Goal: Contribute content: Add original content to the website for others to see

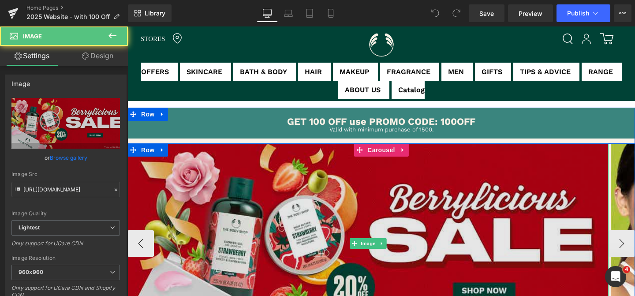
drag, startPoint x: 302, startPoint y: 230, endPoint x: 414, endPoint y: 287, distance: 125.9
click at [301, 230] on img at bounding box center [367, 243] width 481 height 200
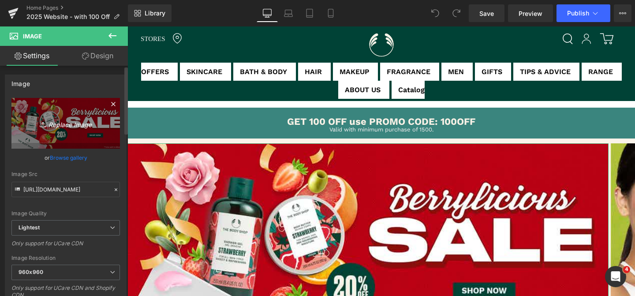
click at [74, 121] on icon "Replace Image" at bounding box center [65, 123] width 71 height 11
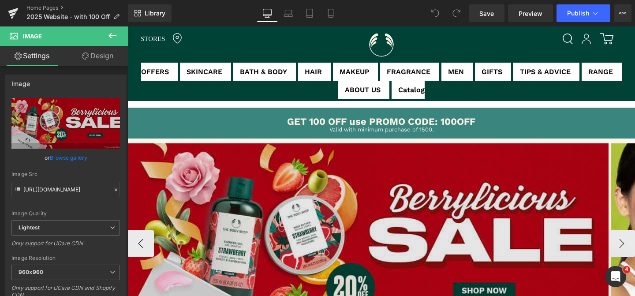
type input "C:\fakepath\Berrylicious Sale_Dotcom.jpg"
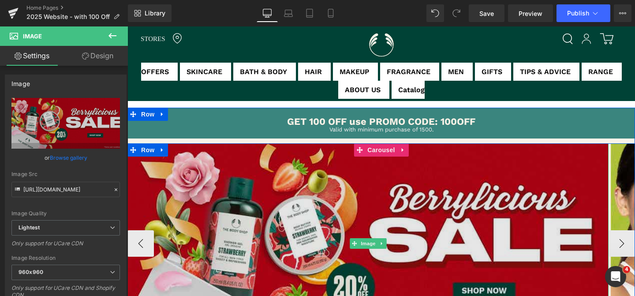
type input "[URL][DOMAIN_NAME]"
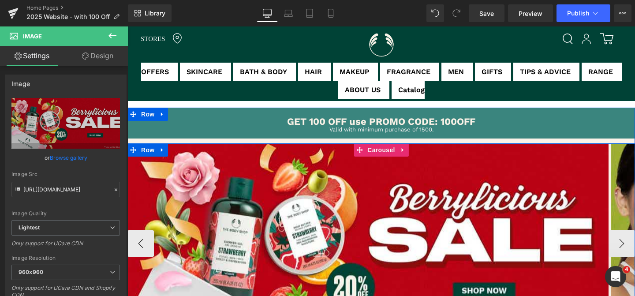
drag, startPoint x: 623, startPoint y: 245, endPoint x: 607, endPoint y: 250, distance: 16.9
click at [623, 245] on button "›" at bounding box center [621, 243] width 26 height 26
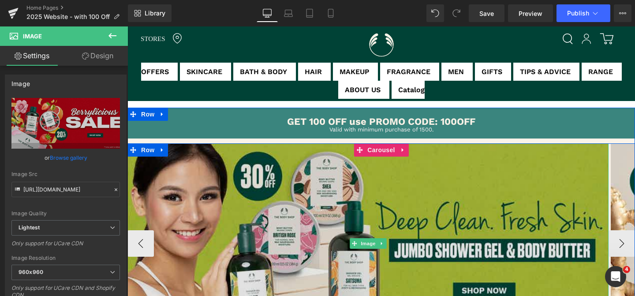
click at [334, 192] on img at bounding box center [367, 243] width 481 height 200
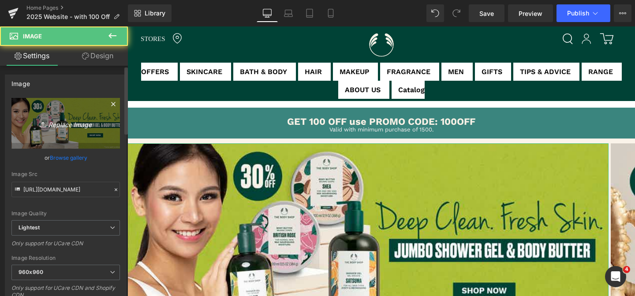
click at [59, 116] on link "Replace Image" at bounding box center [65, 123] width 108 height 51
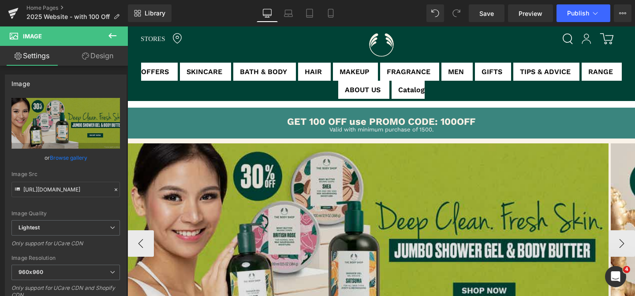
type input "C:\fakepath\Jumbo BB_Dotcom.jpg"
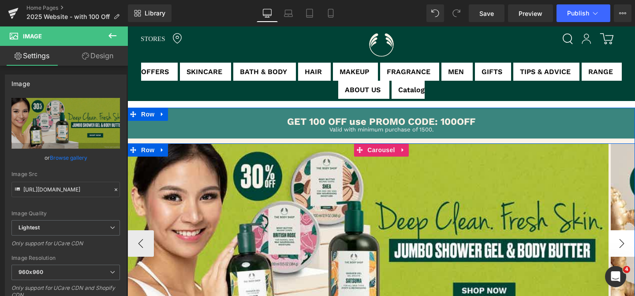
type input "[URL][DOMAIN_NAME]"
click at [623, 245] on button "›" at bounding box center [621, 243] width 26 height 26
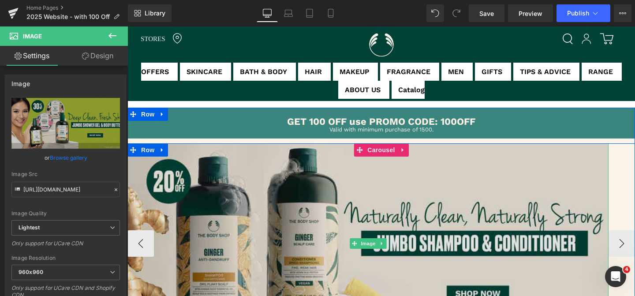
click at [450, 202] on img at bounding box center [367, 243] width 481 height 200
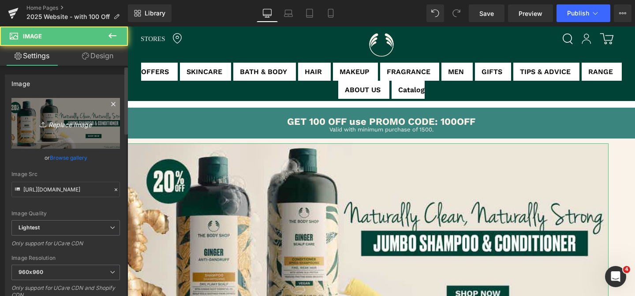
click at [48, 126] on icon "Replace Image" at bounding box center [65, 123] width 71 height 11
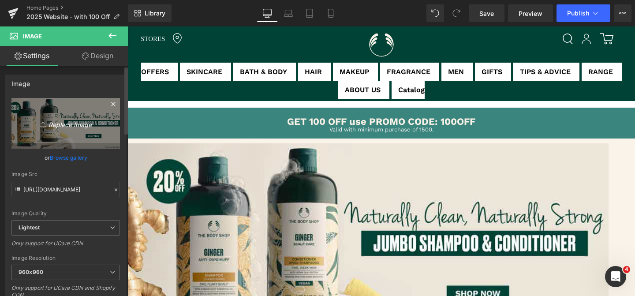
type input "C:\fakepath\Shampoo Con_Dotcom.jpg"
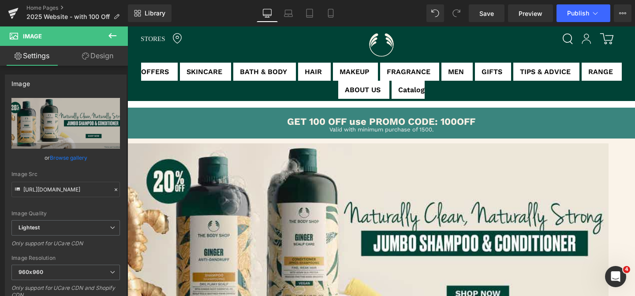
type input "[URL][DOMAIN_NAME]"
click at [336, 17] on link "Mobile" at bounding box center [330, 13] width 21 height 18
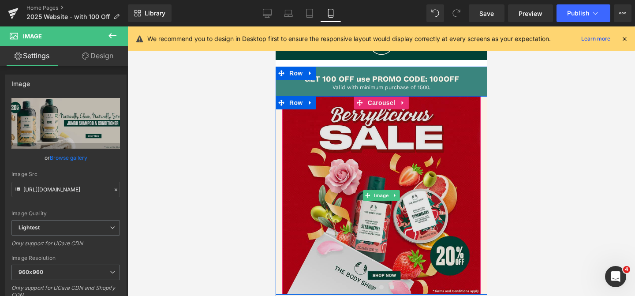
click at [371, 157] on img at bounding box center [381, 195] width 198 height 198
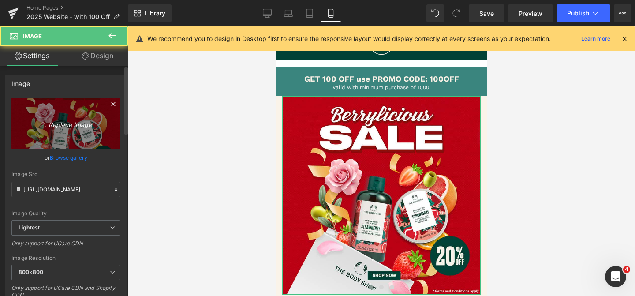
click at [90, 132] on link "Replace Image" at bounding box center [65, 123] width 108 height 51
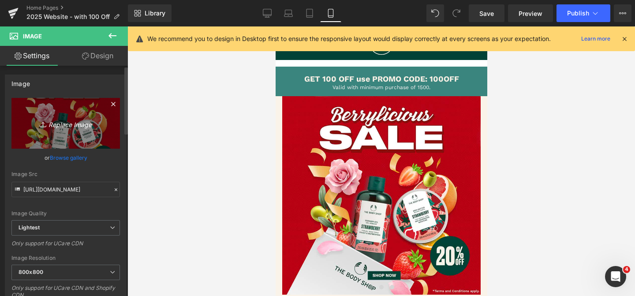
type input "C:\fakepath\Berrylicious Sale_Mobile.jpg"
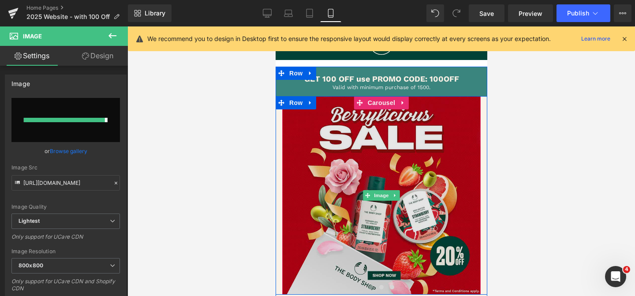
type input "[URL][DOMAIN_NAME]"
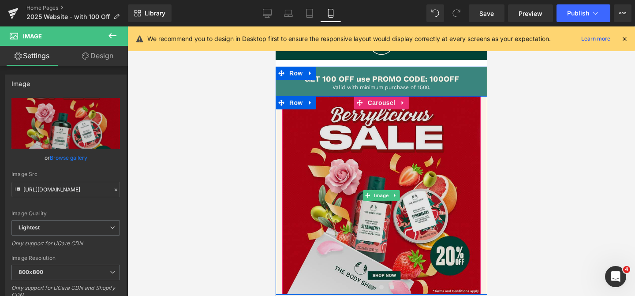
scroll to position [41, 0]
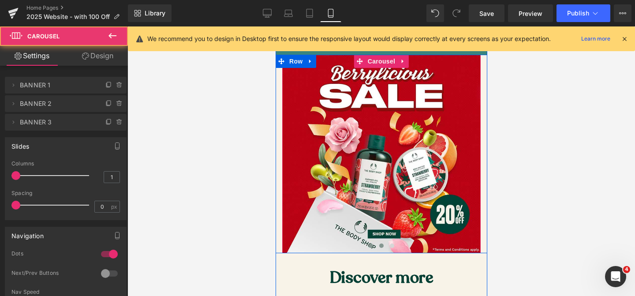
click at [381, 246] on span at bounding box center [381, 245] width 4 height 4
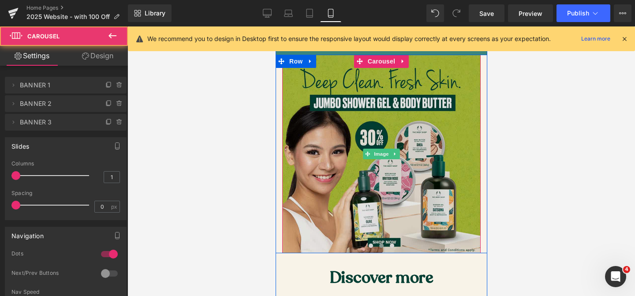
click at [338, 172] on img at bounding box center [381, 154] width 198 height 198
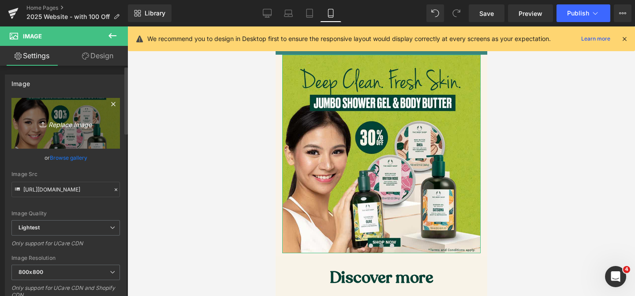
click at [74, 116] on link "Replace Image" at bounding box center [65, 123] width 108 height 51
type input "C:\fakepath\Jumbo Sgel Body Butter_Mobile (1).jpg"
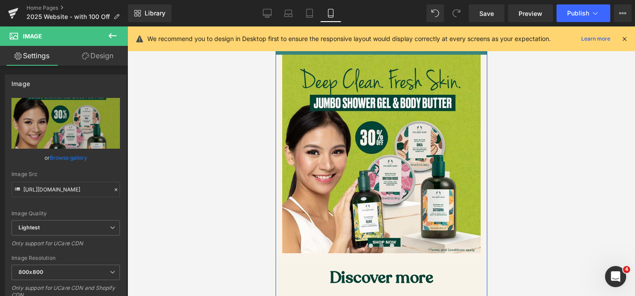
type input "[URL][DOMAIN_NAME]"
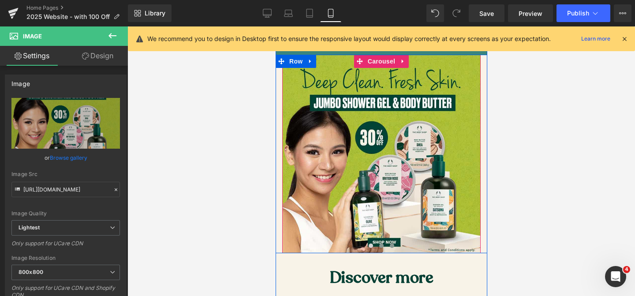
click at [390, 247] on span at bounding box center [391, 245] width 4 height 4
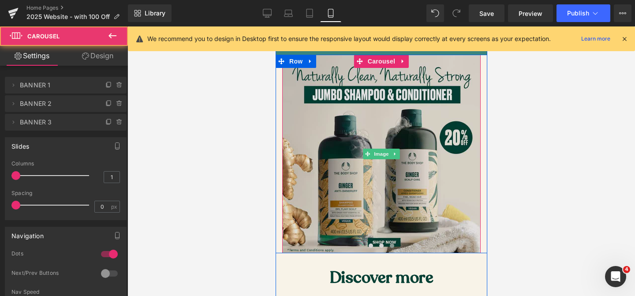
click at [391, 215] on img at bounding box center [381, 154] width 198 height 198
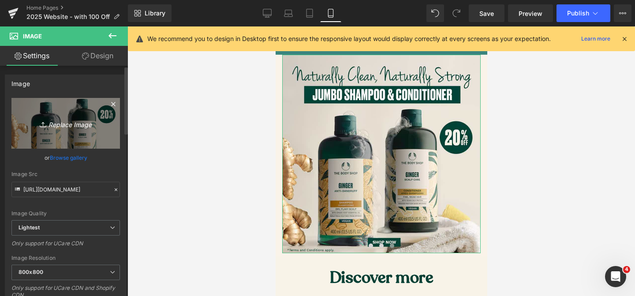
click at [65, 135] on link "Replace Image" at bounding box center [65, 123] width 108 height 51
type input "C:\fakepath\Jumbo Shampoo & Conditioner_Mobile.jpg"
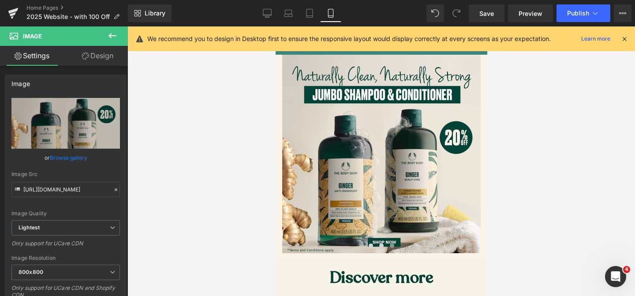
type input "[URL][DOMAIN_NAME]"
click at [491, 8] on link "Save" at bounding box center [486, 13] width 36 height 18
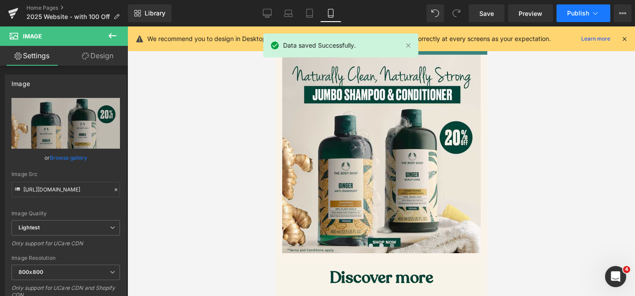
click at [580, 16] on span "Publish" at bounding box center [578, 13] width 22 height 7
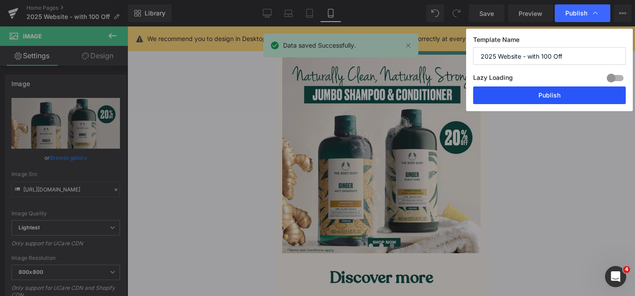
click at [530, 101] on button "Publish" at bounding box center [549, 95] width 152 height 18
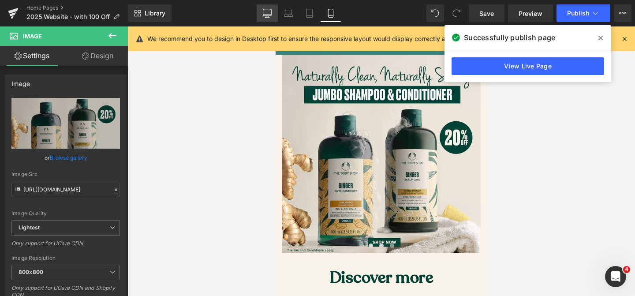
click at [264, 13] on icon at bounding box center [267, 13] width 9 height 9
type input "auto"
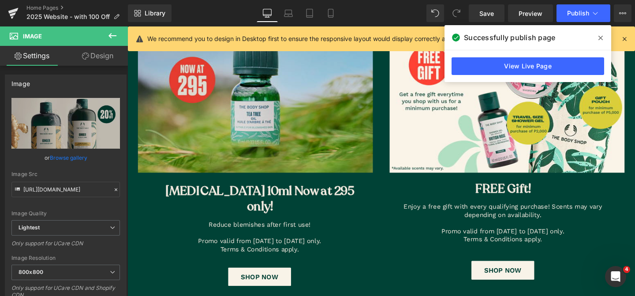
scroll to position [501, 0]
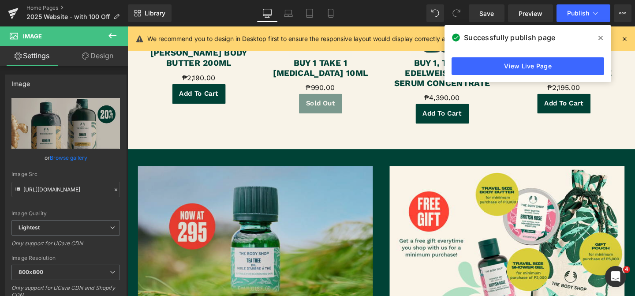
click at [325, 218] on img at bounding box center [266, 253] width 256 height 161
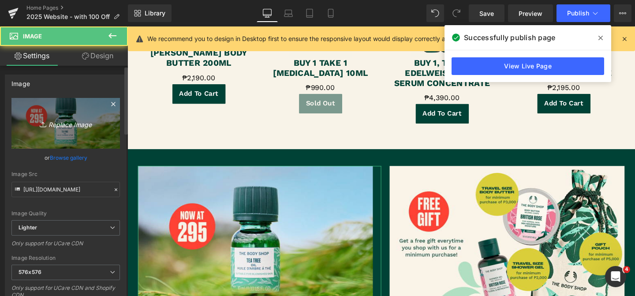
click at [75, 105] on link "Replace Image" at bounding box center [65, 123] width 108 height 51
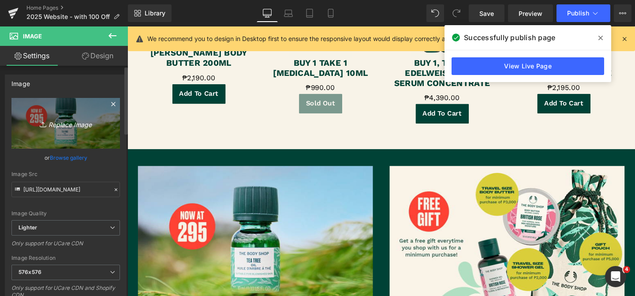
type input "C:\fakepath\Sub Banner Dotcom.jpg"
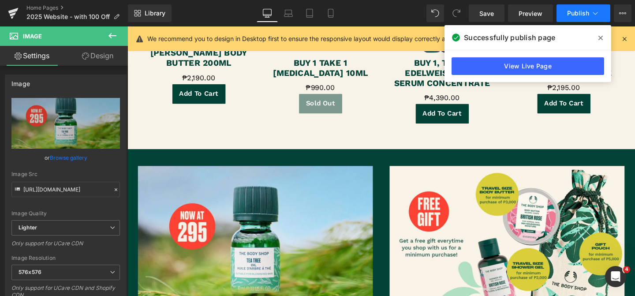
type input "[URL][DOMAIN_NAME]"
click at [483, 14] on span "Save" at bounding box center [486, 13] width 15 height 9
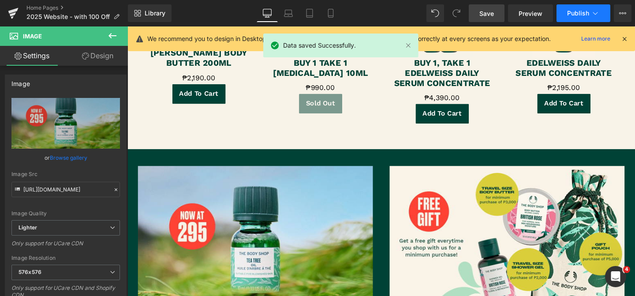
click at [579, 18] on button "Publish" at bounding box center [583, 13] width 54 height 18
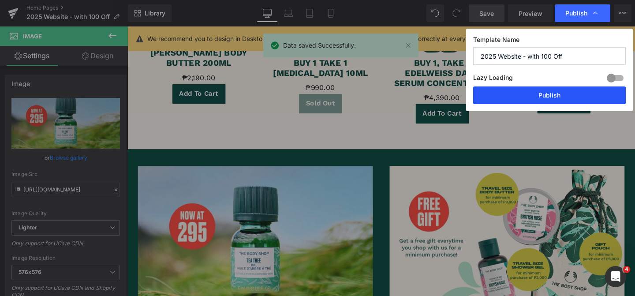
click at [506, 92] on button "Publish" at bounding box center [549, 95] width 152 height 18
